Goal: Information Seeking & Learning: Learn about a topic

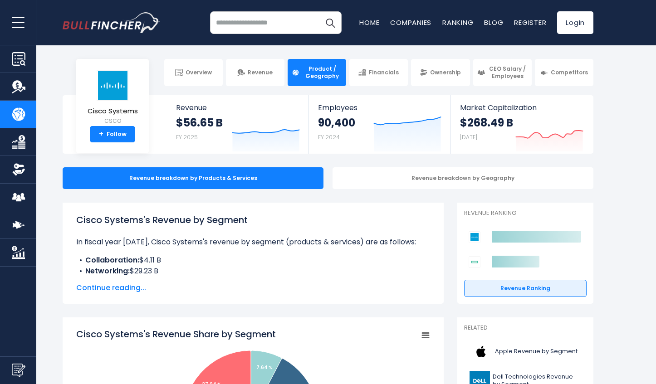
click at [226, 20] on input "search" at bounding box center [276, 22] width 132 height 23
type input "********"
click at [327, 21] on img "Search" at bounding box center [330, 23] width 12 height 12
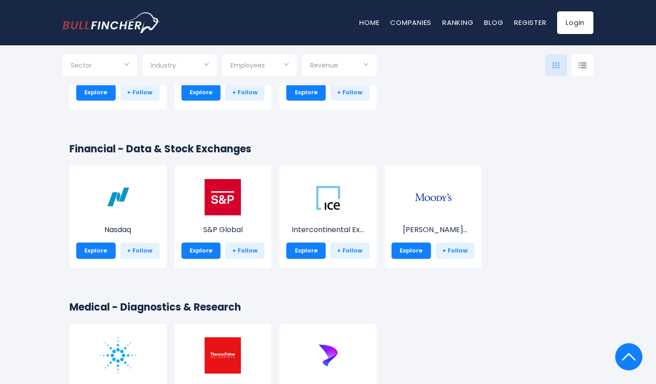
scroll to position [3991, 0]
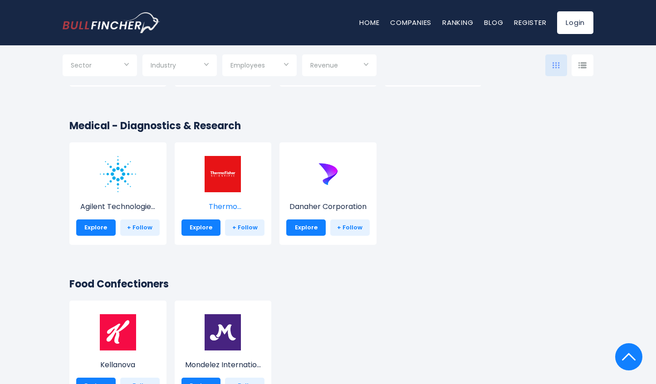
click at [233, 170] on img at bounding box center [223, 174] width 36 height 36
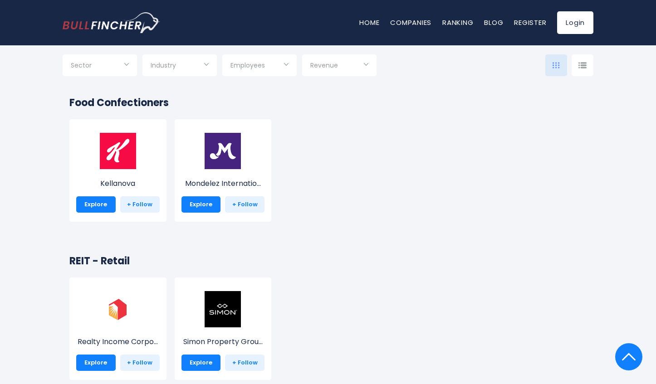
scroll to position [4308, 0]
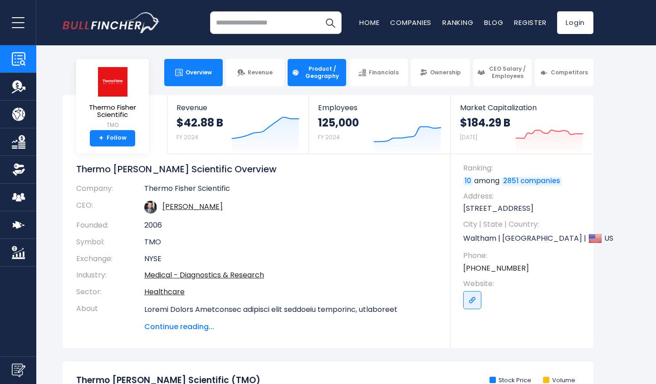
click at [322, 70] on span "Product / Geography" at bounding box center [322, 72] width 40 height 14
